Goal: Information Seeking & Learning: Learn about a topic

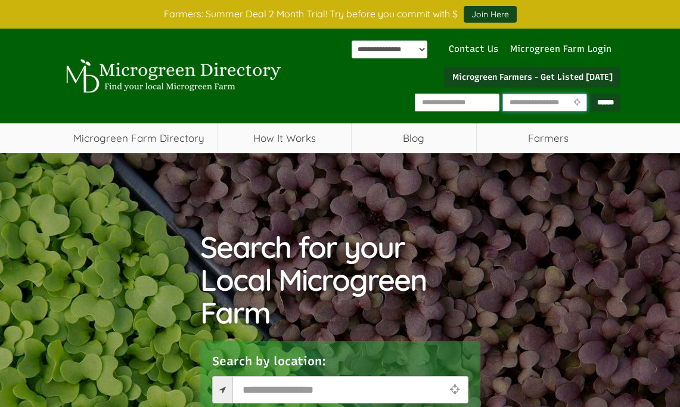
click at [559, 100] on input "text" at bounding box center [544, 103] width 85 height 18
type input "*****"
click at [600, 103] on input "******" at bounding box center [605, 103] width 30 height 18
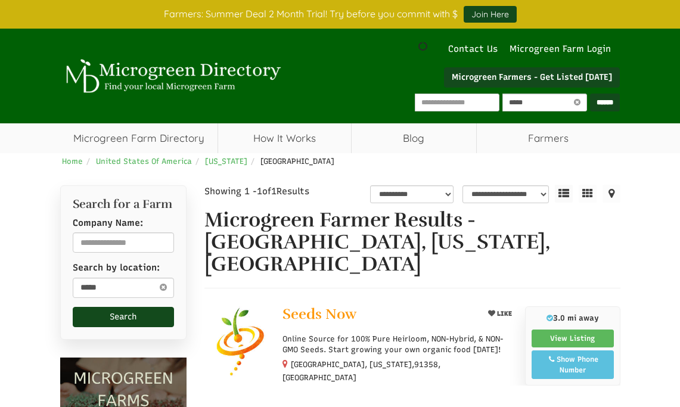
select select "********"
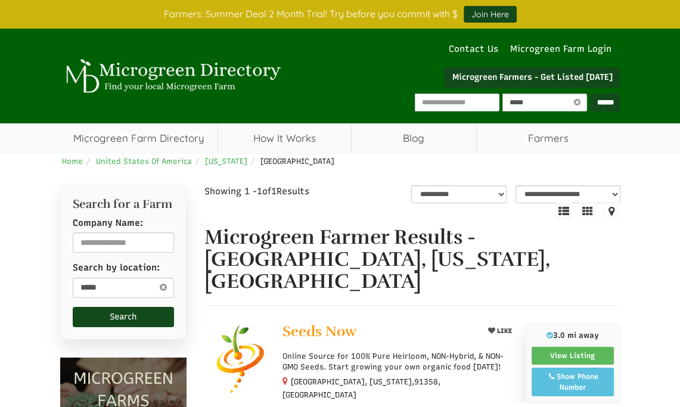
select select "Language Translate Widget"
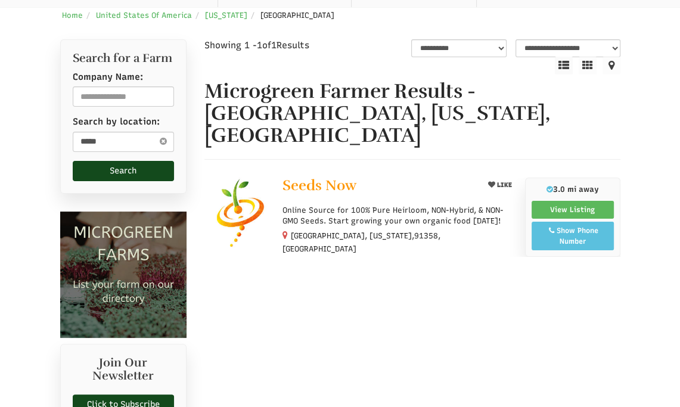
scroll to position [238, 0]
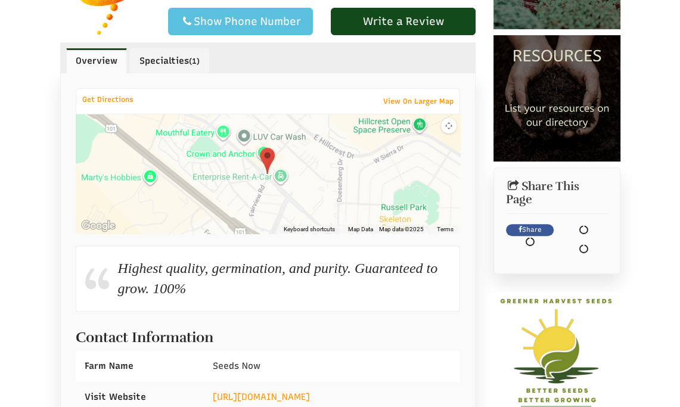
select select "Language Translate Widget"
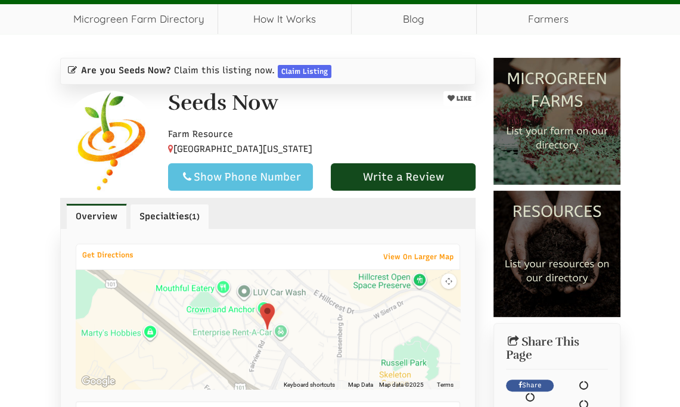
scroll to position [179, 0]
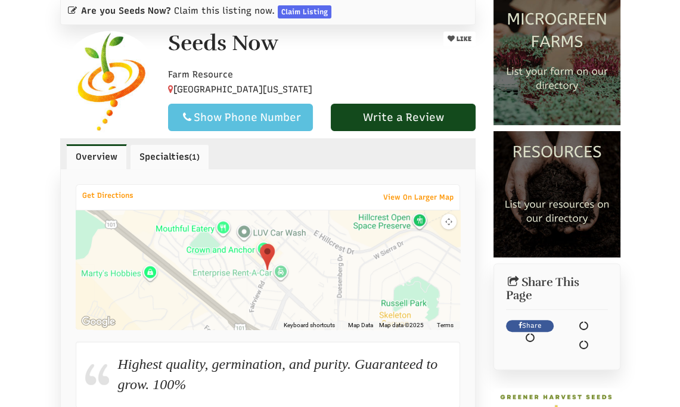
click at [167, 169] on link "Specialties (1)" at bounding box center [169, 156] width 79 height 25
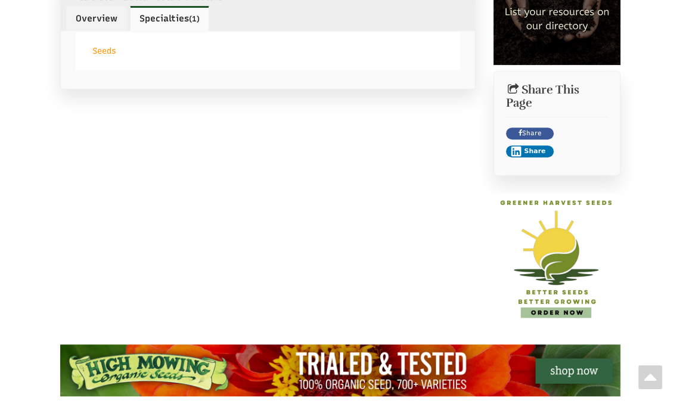
scroll to position [238, 0]
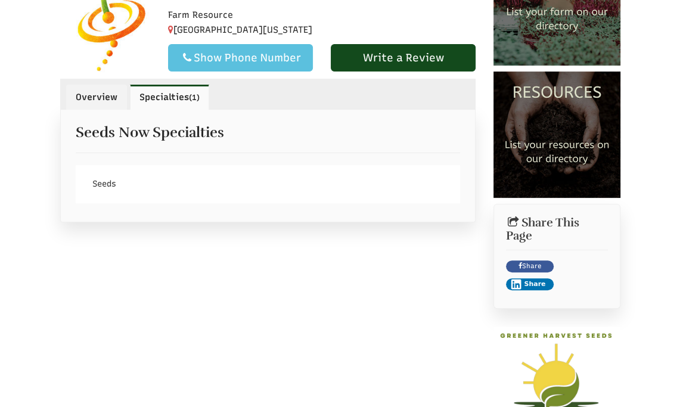
click at [112, 192] on link "Seeds" at bounding box center [104, 184] width 39 height 20
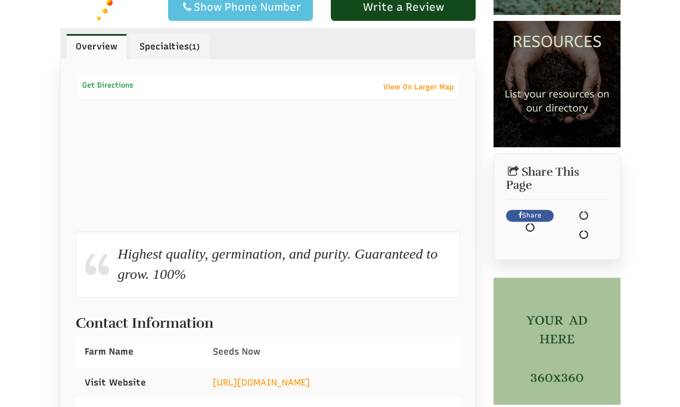
select select "Language Translate Widget"
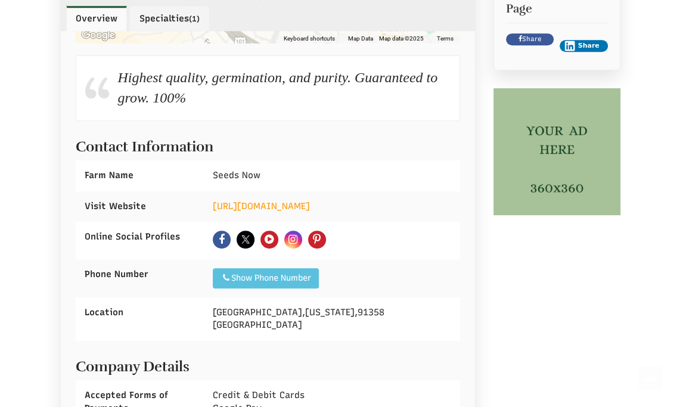
scroll to position [468, 0]
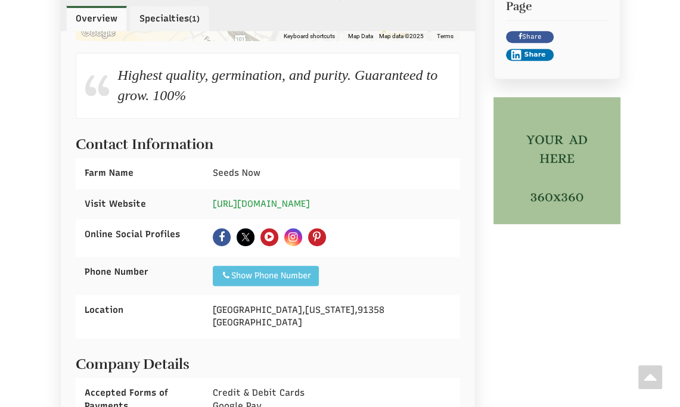
click at [265, 209] on link "https://www.seedsnow.com/" at bounding box center [261, 203] width 97 height 11
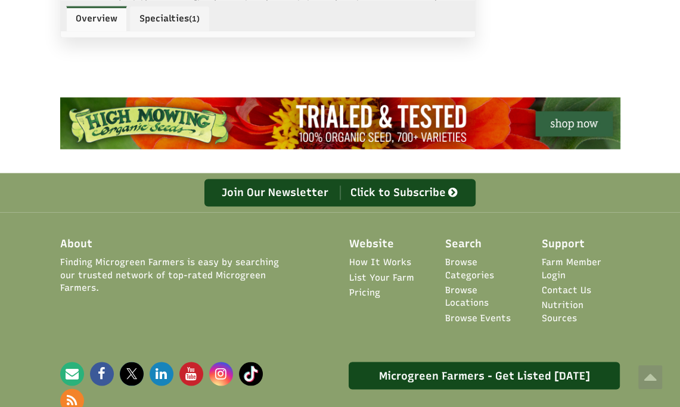
scroll to position [1481, 0]
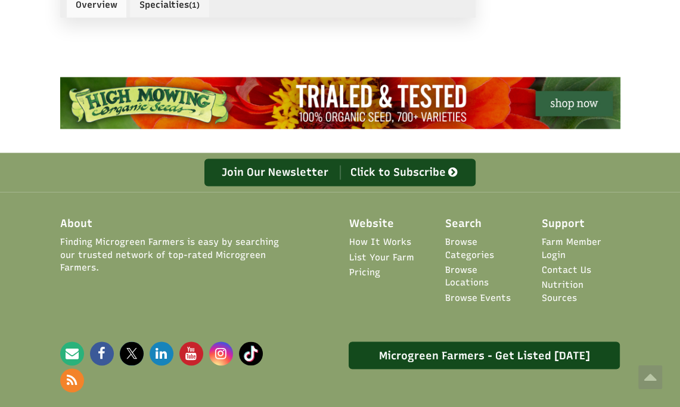
click at [466, 267] on link "Browse Locations" at bounding box center [484, 276] width 79 height 26
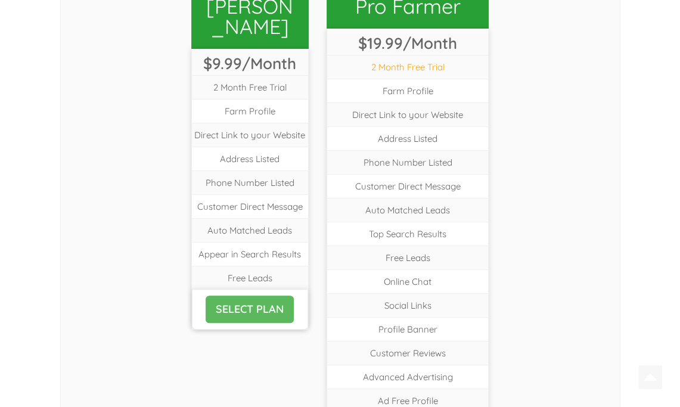
scroll to position [477, 0]
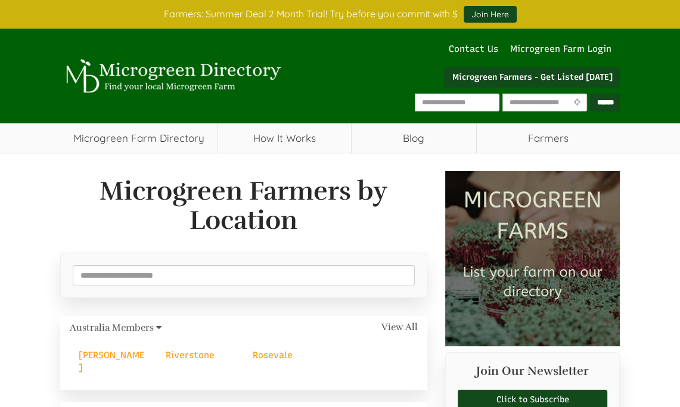
select select "Language Translate Widget"
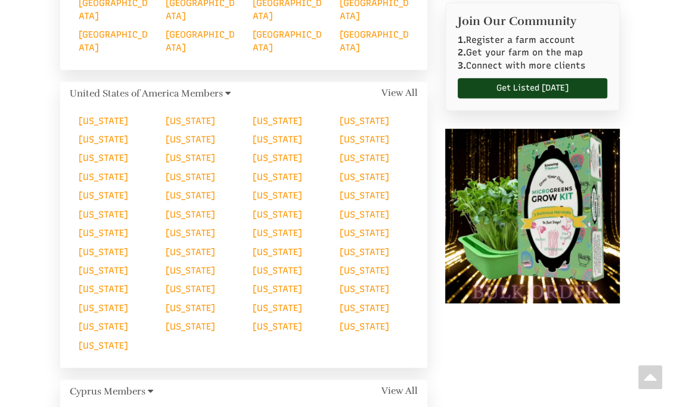
scroll to position [417, 0]
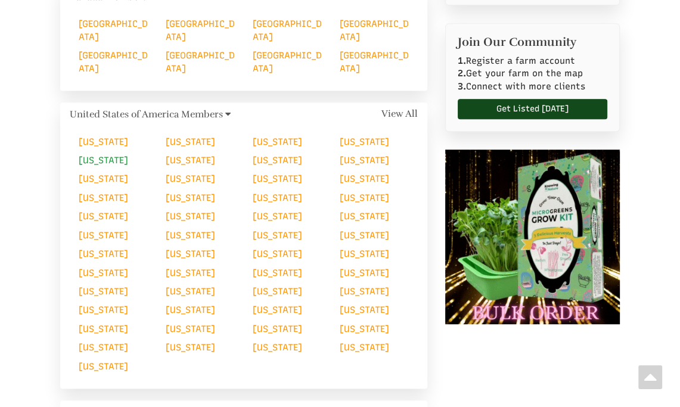
click at [92, 155] on link "[US_STATE]" at bounding box center [103, 160] width 49 height 11
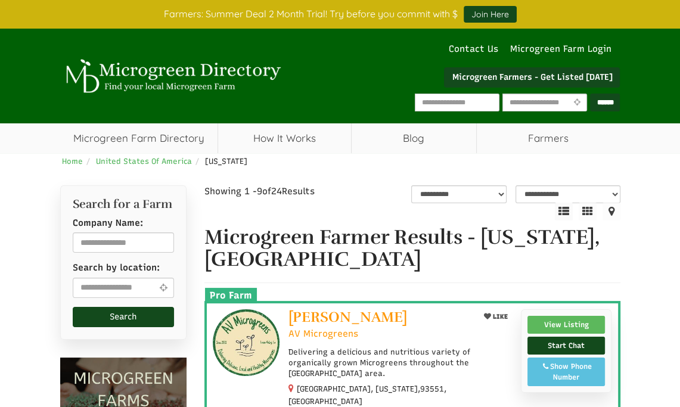
select select "Language Translate Widget"
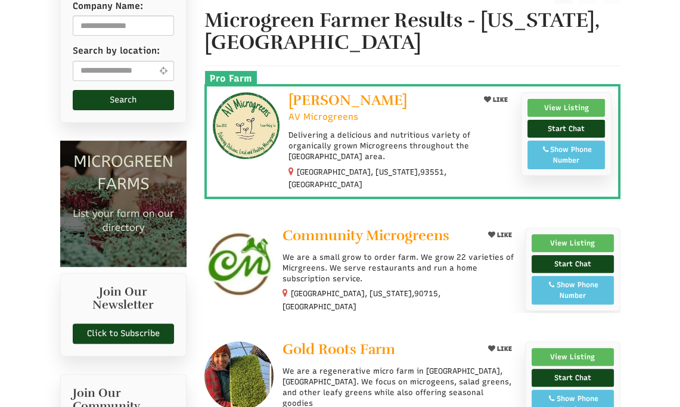
scroll to position [238, 0]
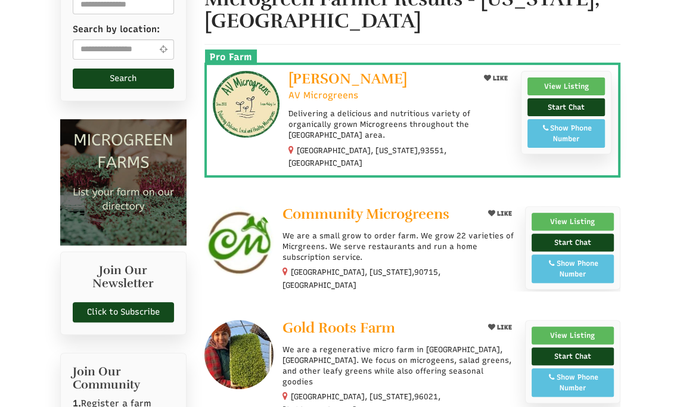
drag, startPoint x: 362, startPoint y: 200, endPoint x: 24, endPoint y: 32, distance: 377.7
